Goal: Task Accomplishment & Management: Complete application form

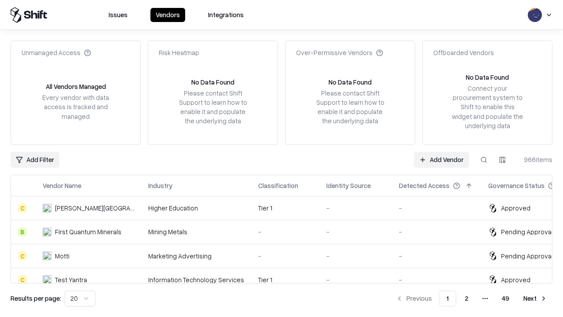
click at [442, 159] on link "Add Vendor" at bounding box center [441, 160] width 55 height 16
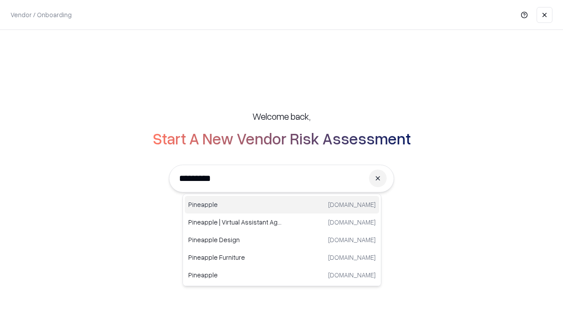
click at [282, 205] on div "Pineapple [DOMAIN_NAME]" at bounding box center [282, 205] width 195 height 18
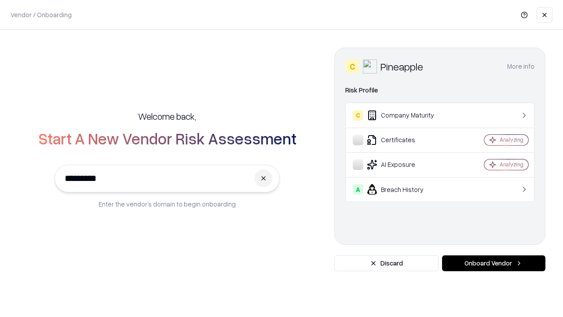
type input "*********"
click at [494, 263] on button "Onboard Vendor" at bounding box center [493, 263] width 103 height 16
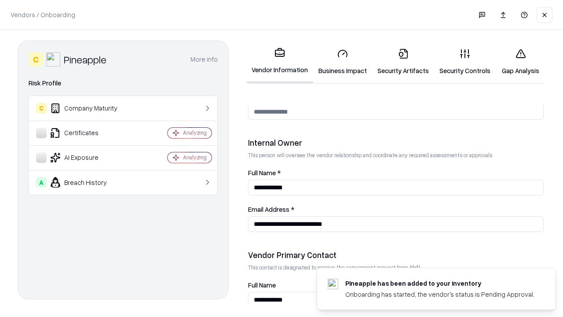
scroll to position [456, 0]
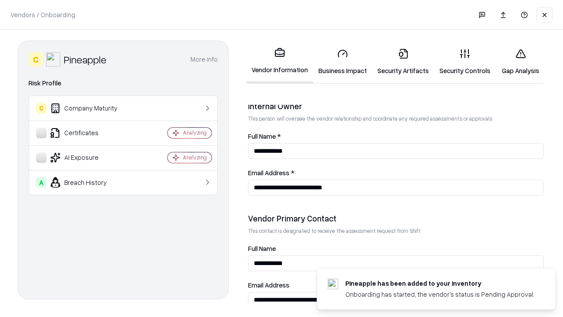
click at [343, 62] on link "Business Impact" at bounding box center [342, 61] width 59 height 41
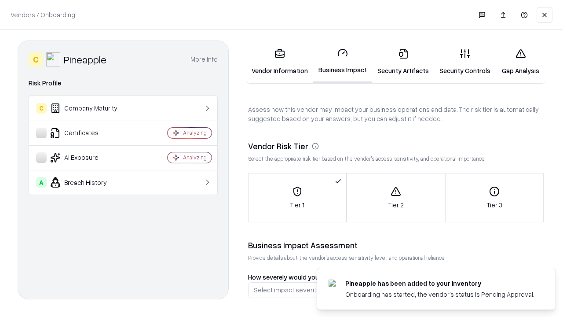
click at [403, 62] on link "Security Artifacts" at bounding box center [403, 61] width 62 height 41
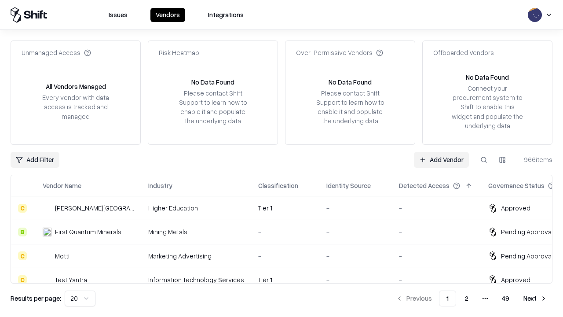
click at [442, 159] on link "Add Vendor" at bounding box center [441, 160] width 55 height 16
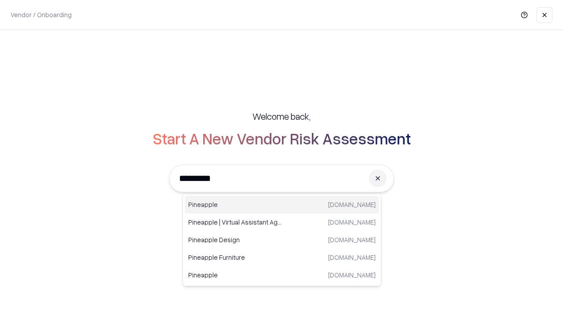
click at [282, 205] on div "Pineapple [DOMAIN_NAME]" at bounding box center [282, 205] width 195 height 18
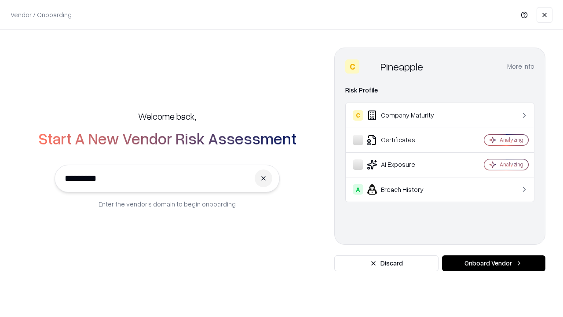
type input "*********"
click at [494, 263] on button "Onboard Vendor" at bounding box center [493, 263] width 103 height 16
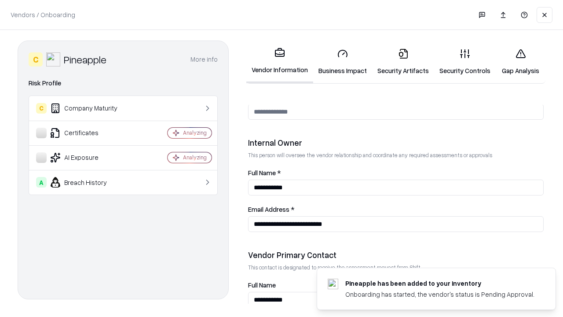
scroll to position [456, 0]
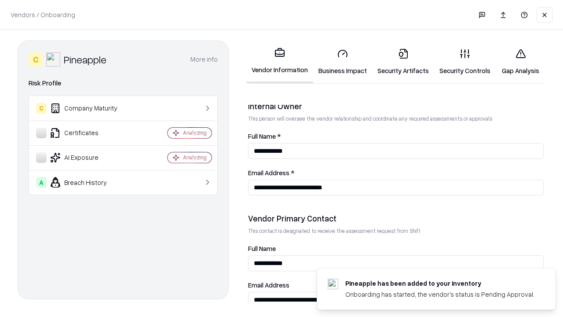
click at [521, 62] on link "Gap Analysis" at bounding box center [521, 61] width 50 height 41
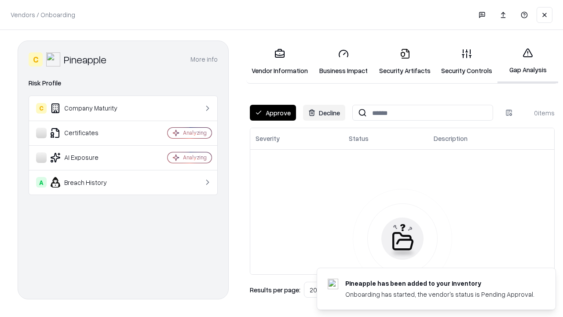
click at [273, 113] on button "Approve" at bounding box center [273, 113] width 46 height 16
